Goal: Task Accomplishment & Management: Manage account settings

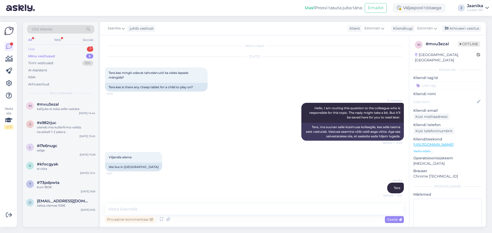
scroll to position [291, 0]
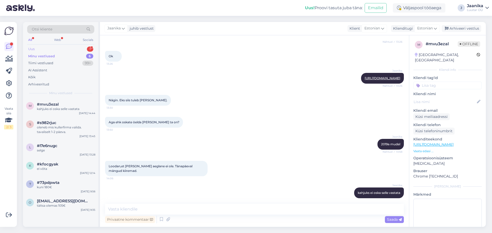
click at [34, 49] on div "Uus" at bounding box center [31, 49] width 6 height 5
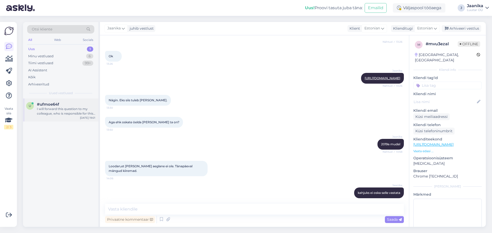
click at [39, 111] on div "I will forward this question to my colleague, who is responsible for this. The …" at bounding box center [66, 111] width 58 height 9
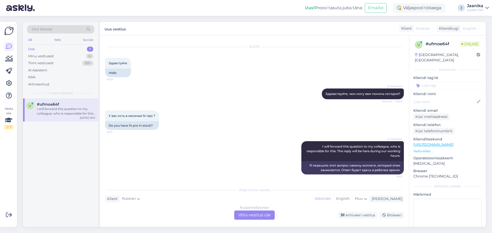
click at [33, 49] on div "Uus" at bounding box center [31, 49] width 7 height 5
click at [474, 8] on div "Luutar OÜ" at bounding box center [475, 10] width 16 height 4
click at [438, 43] on div "Logi välja" at bounding box center [443, 43] width 91 height 9
